Goal: Navigation & Orientation: Find specific page/section

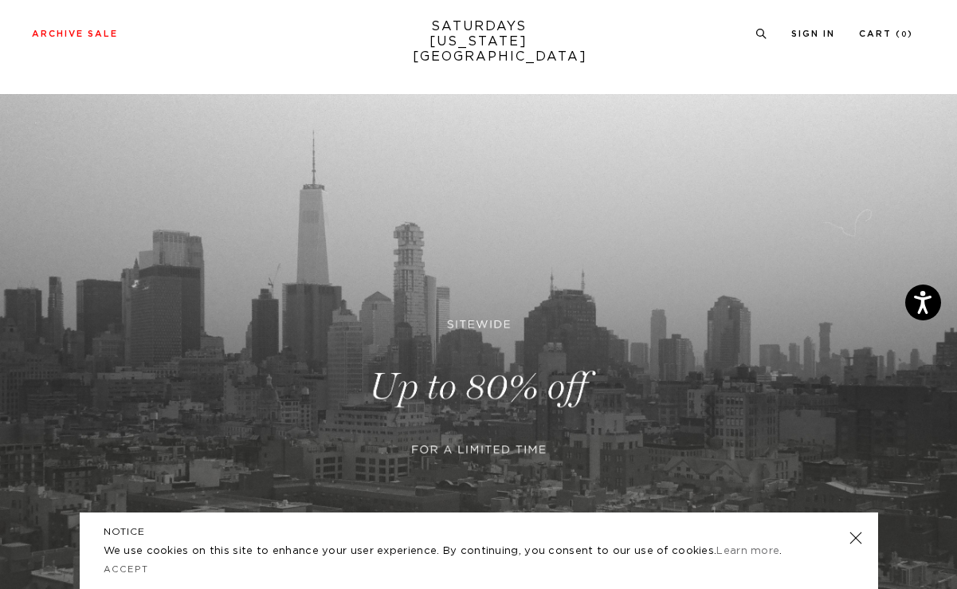
scroll to position [17, 0]
click at [856, 541] on link at bounding box center [855, 538] width 22 height 22
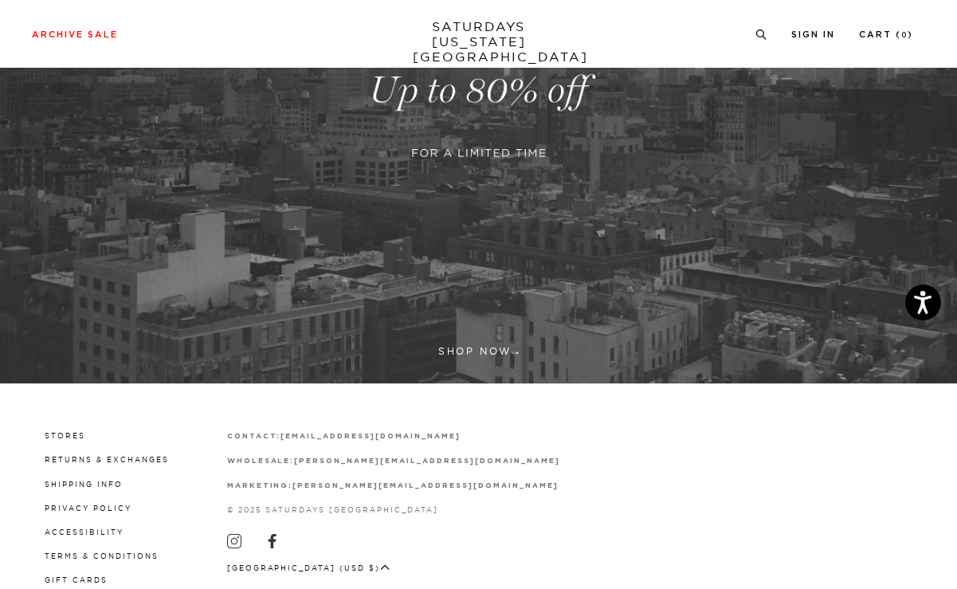
scroll to position [354, 0]
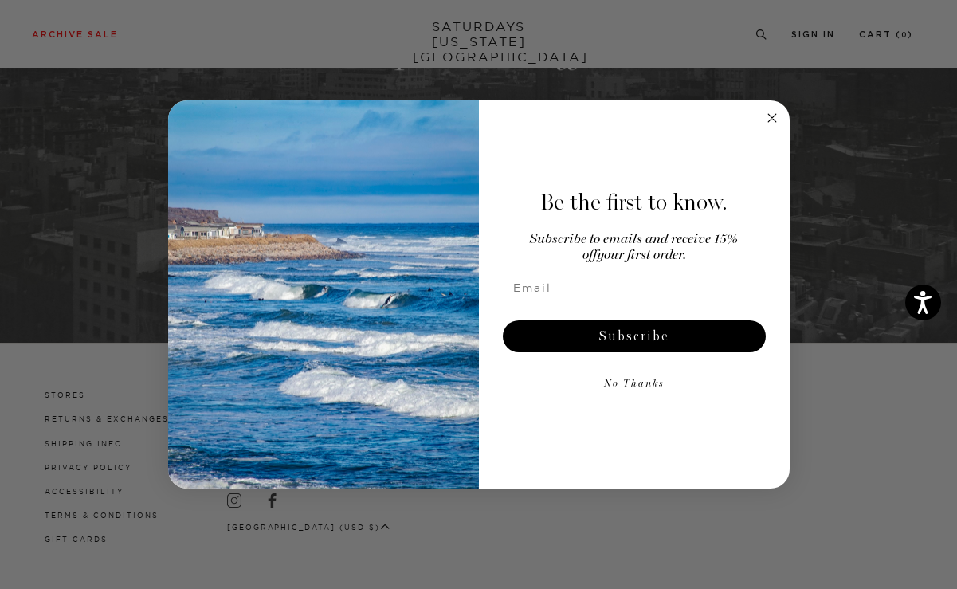
click at [763, 114] on circle "Close dialog" at bounding box center [771, 117] width 18 height 18
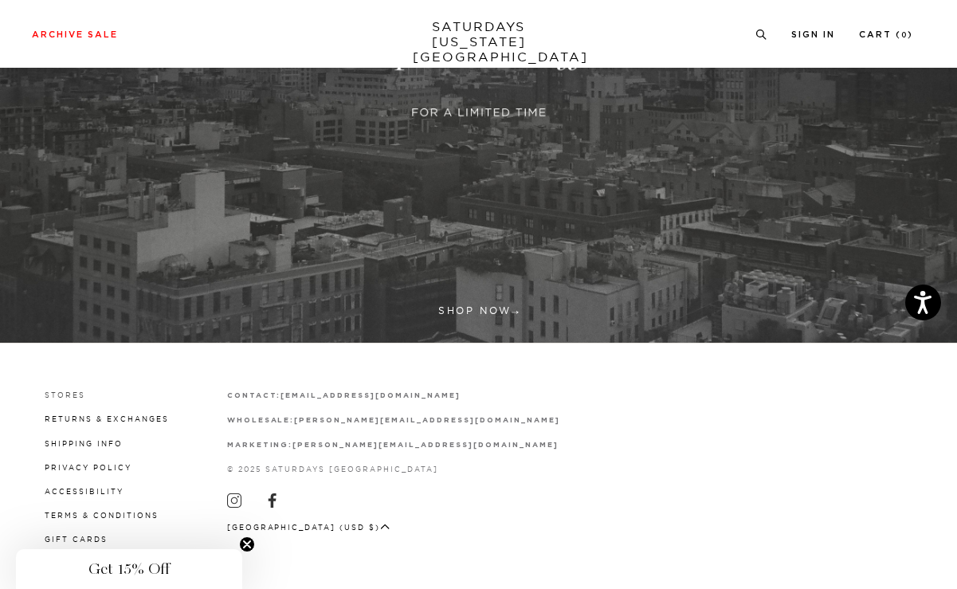
click at [45, 392] on link "Stores" at bounding box center [65, 394] width 41 height 9
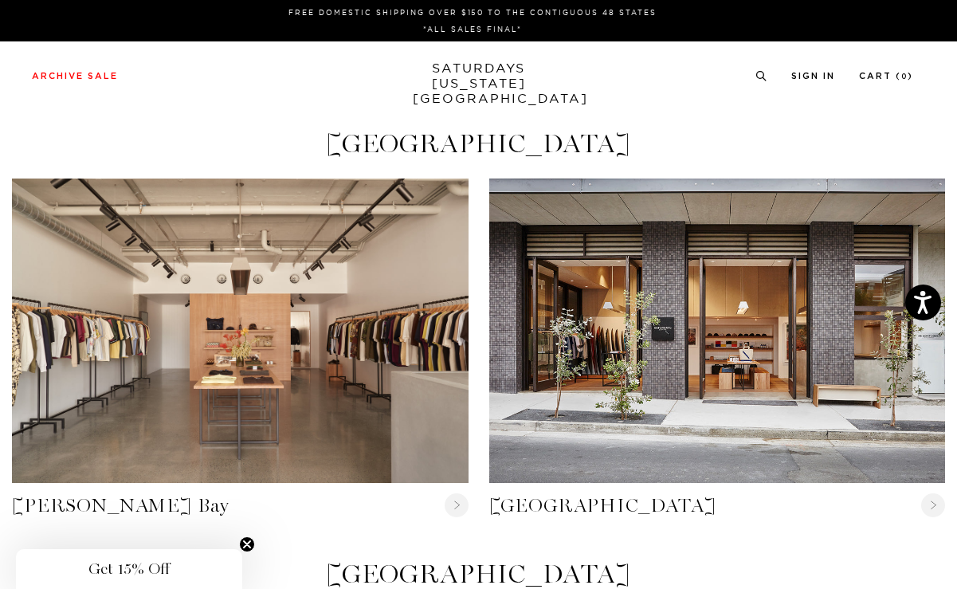
click at [444, 77] on link "SATURDAYS [US_STATE][GEOGRAPHIC_DATA]" at bounding box center [478, 83] width 131 height 45
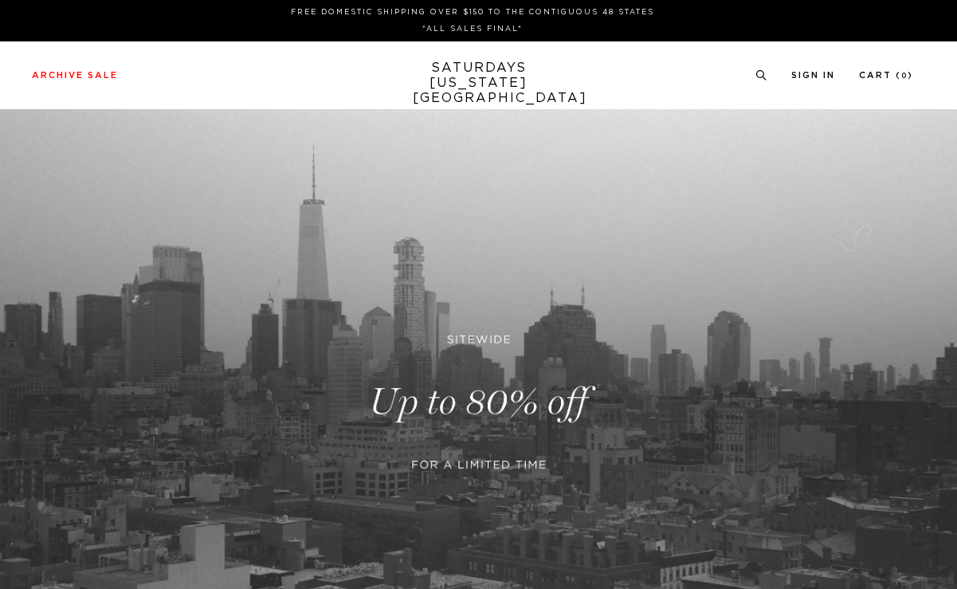
scroll to position [351, 0]
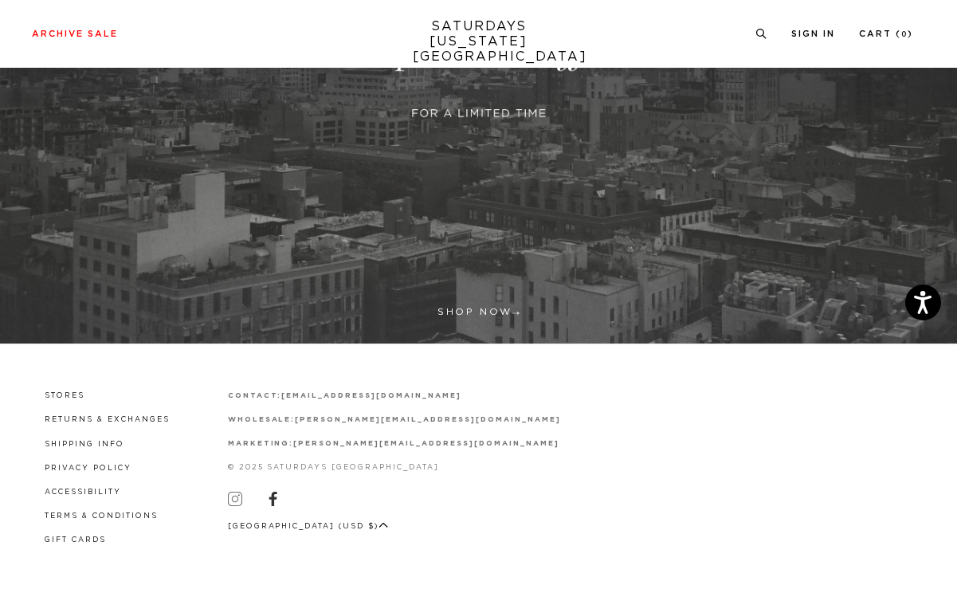
click at [231, 501] on icon at bounding box center [234, 499] width 6 height 6
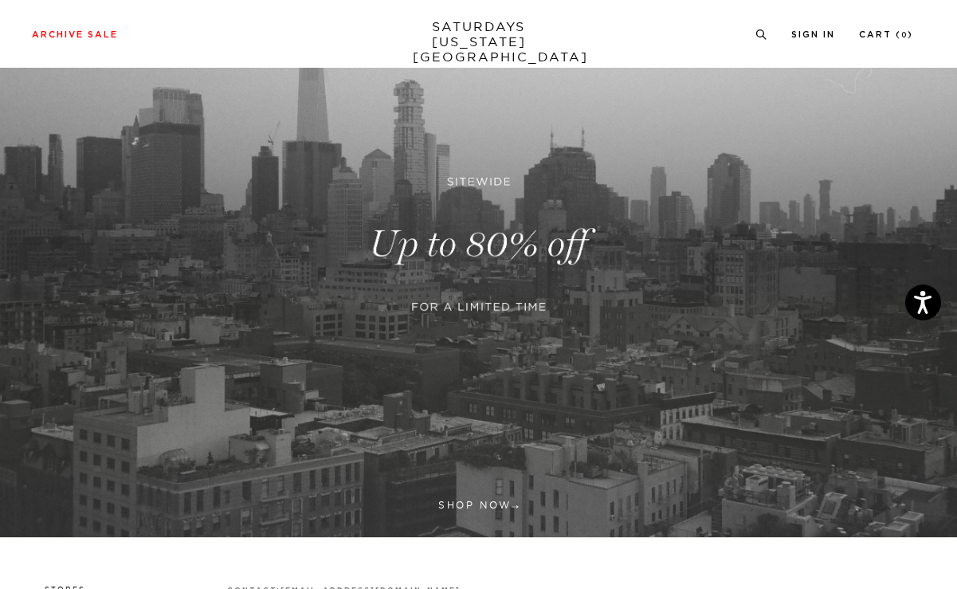
scroll to position [0, 0]
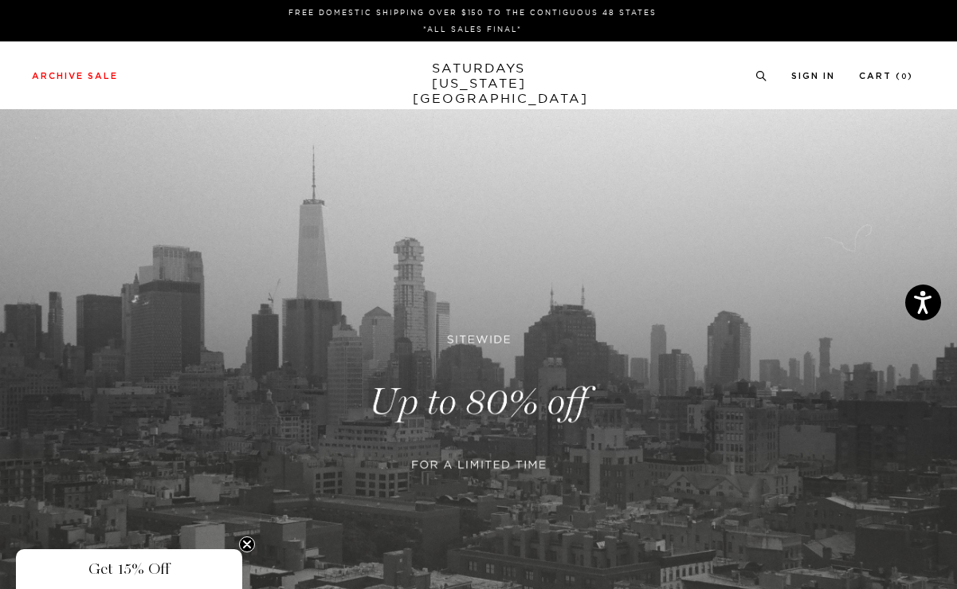
click at [444, 75] on link "SATURDAYS [US_STATE][GEOGRAPHIC_DATA]" at bounding box center [478, 83] width 131 height 45
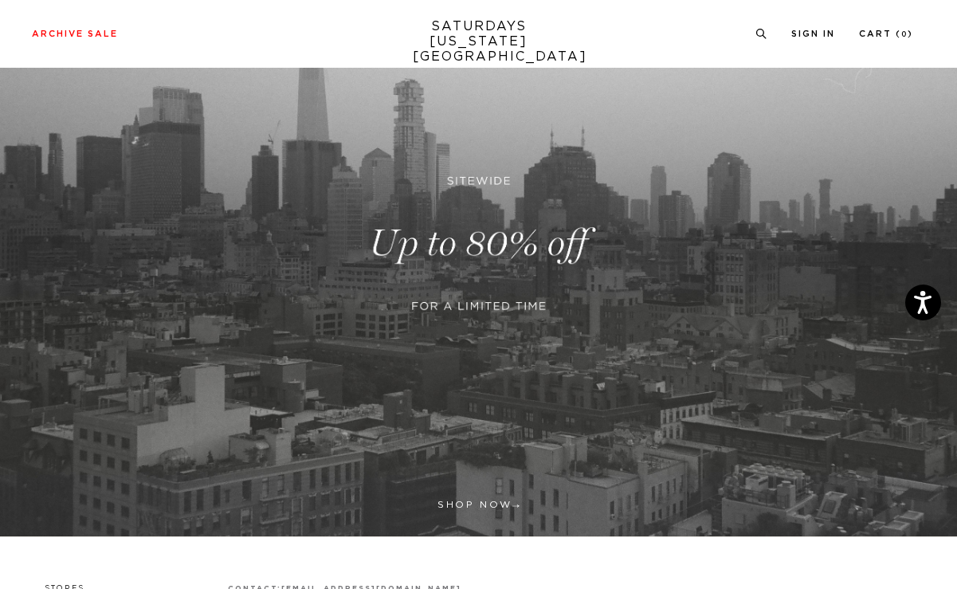
scroll to position [292, 0]
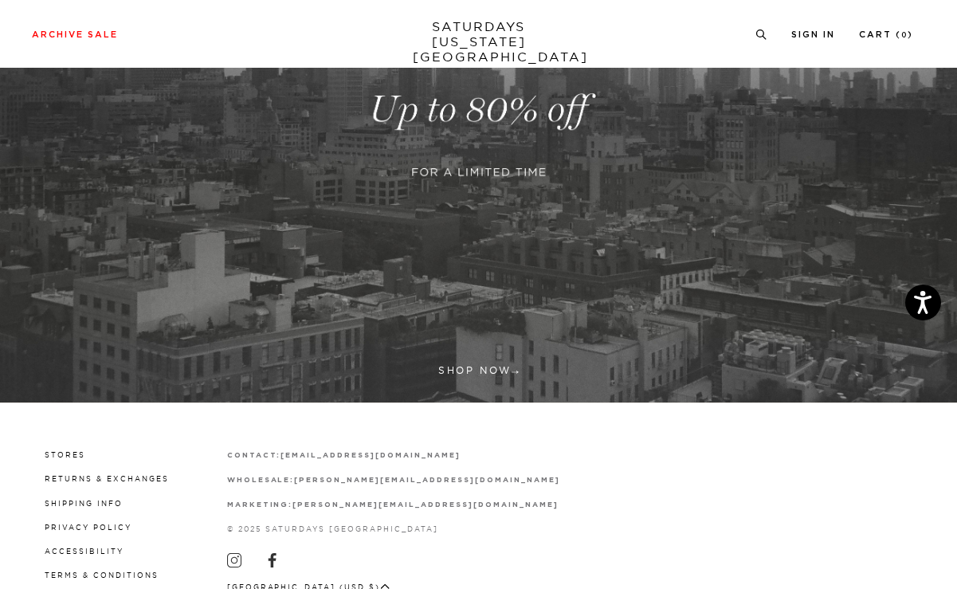
click at [513, 240] on link at bounding box center [478, 110] width 957 height 586
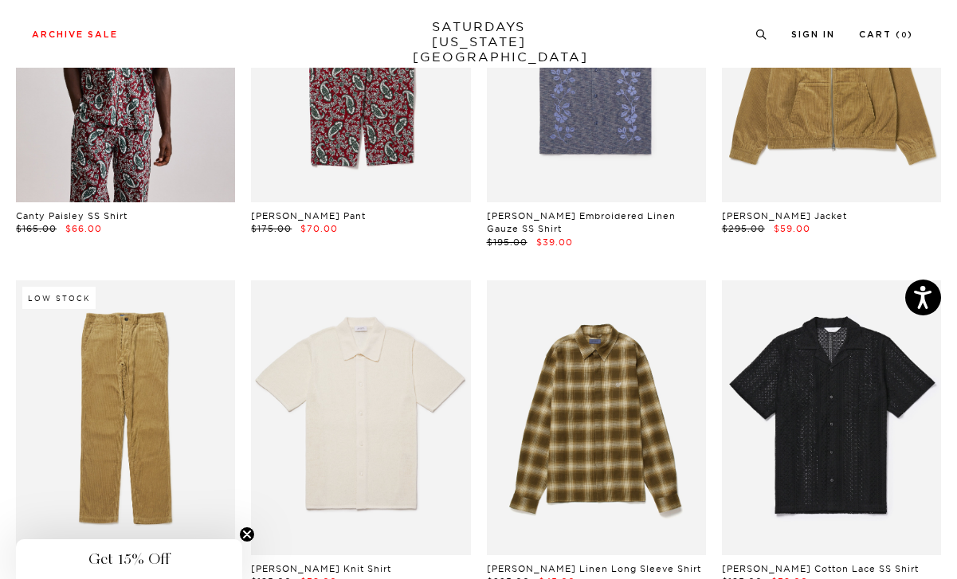
scroll to position [3971, 0]
